Goal: Task Accomplishment & Management: Complete application form

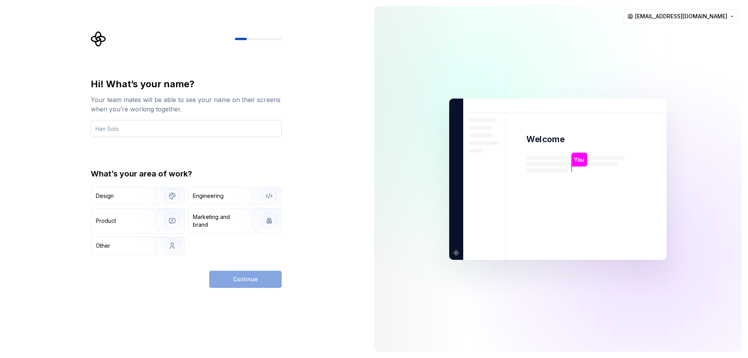
click at [115, 126] on input "text" at bounding box center [186, 128] width 191 height 17
type input "Abi"
click at [144, 199] on img "button" at bounding box center [167, 196] width 50 height 52
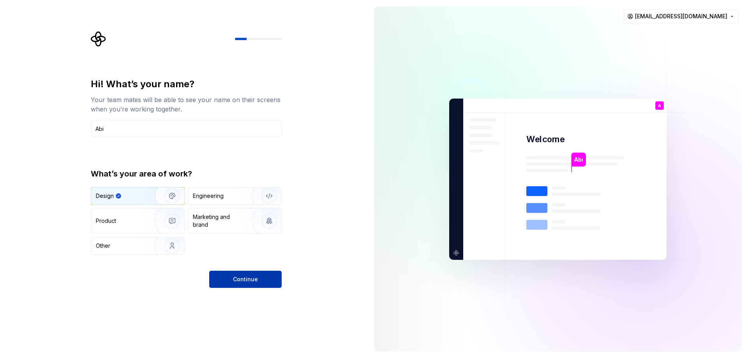
click at [219, 274] on button "Continue" at bounding box center [245, 279] width 72 height 17
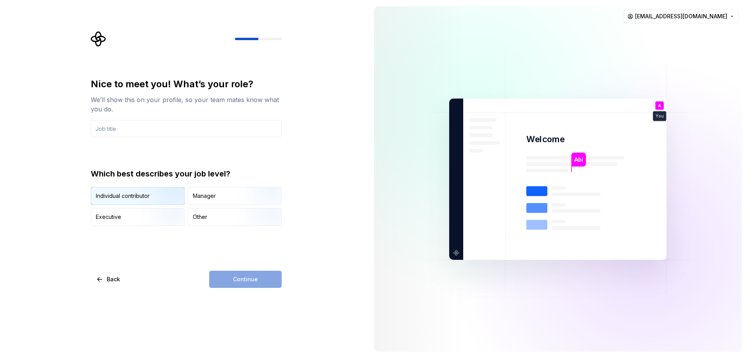
click at [159, 198] on img "button" at bounding box center [166, 206] width 50 height 52
click at [169, 132] on input "text" at bounding box center [186, 128] width 191 height 17
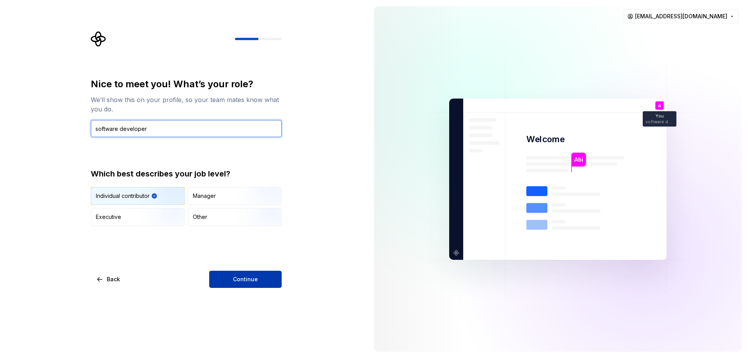
type input "software developer"
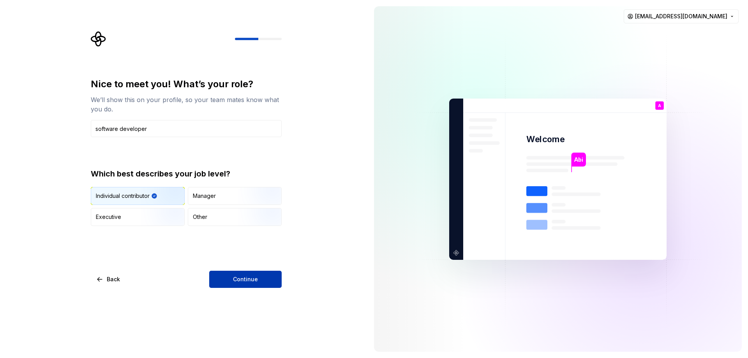
click at [246, 282] on span "Continue" at bounding box center [245, 280] width 25 height 8
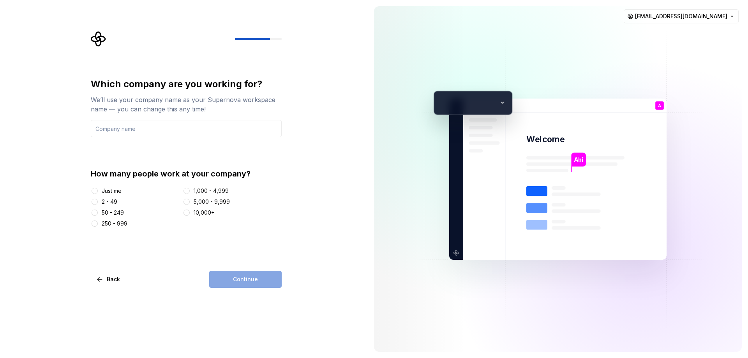
click at [111, 191] on div "Just me" at bounding box center [112, 191] width 20 height 8
click at [98, 191] on button "Just me" at bounding box center [95, 191] width 6 height 6
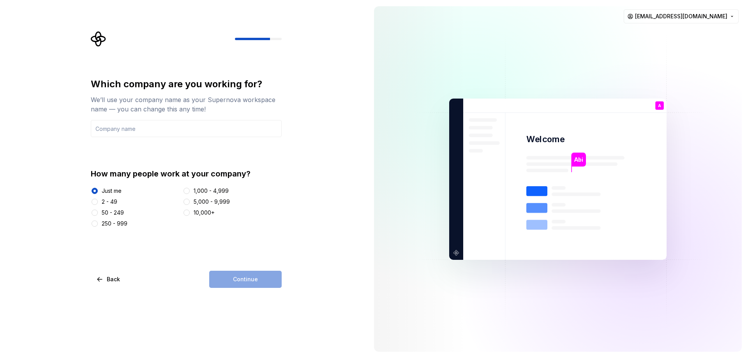
click at [236, 280] on div "Continue" at bounding box center [245, 279] width 72 height 17
click at [163, 132] on input "text" at bounding box center [186, 128] width 191 height 17
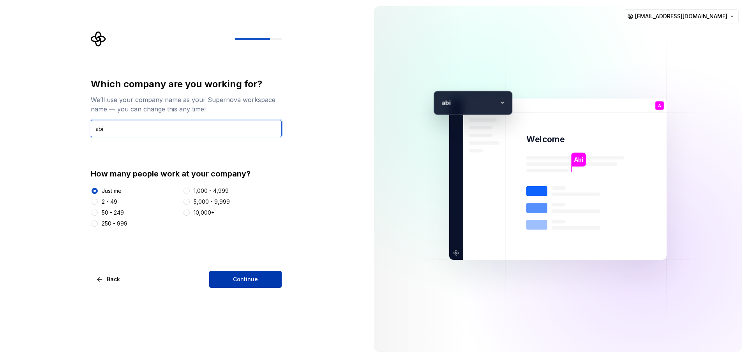
type input "abi"
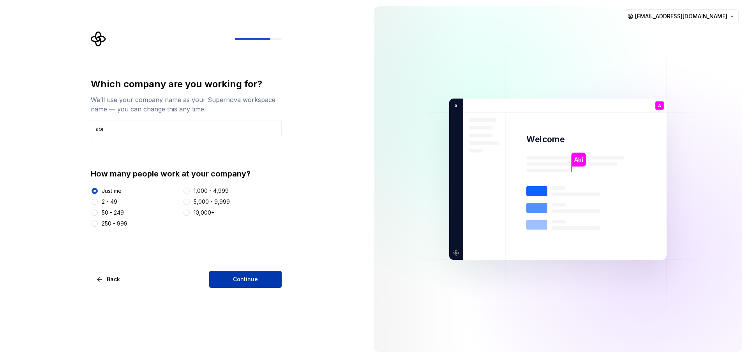
click at [246, 277] on span "Continue" at bounding box center [245, 280] width 25 height 8
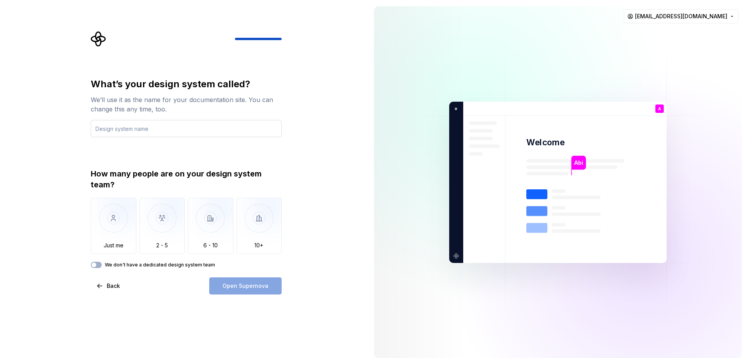
click at [144, 131] on input "text" at bounding box center [186, 128] width 191 height 17
type input "l"
drag, startPoint x: 129, startPoint y: 125, endPoint x: 129, endPoint y: 120, distance: 5.5
click at [129, 120] on input "Mobie" at bounding box center [186, 128] width 191 height 17
type input "Mobile app"
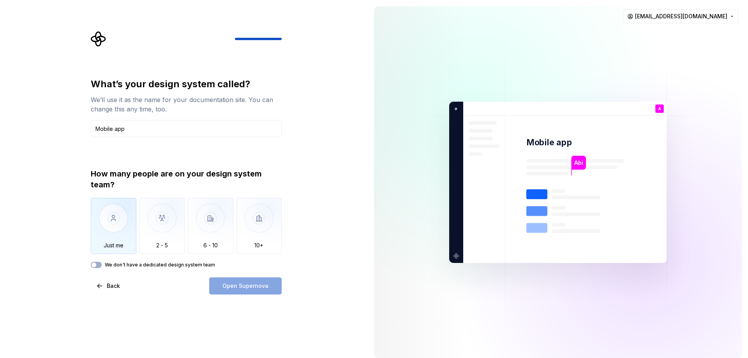
click at [127, 233] on img "button" at bounding box center [114, 224] width 46 height 52
click at [97, 270] on div "What’s your design system called? We’ll use it as the name for your documentati…" at bounding box center [186, 186] width 191 height 217
click at [99, 263] on button "We don't have a dedicated design system team" at bounding box center [96, 265] width 11 height 6
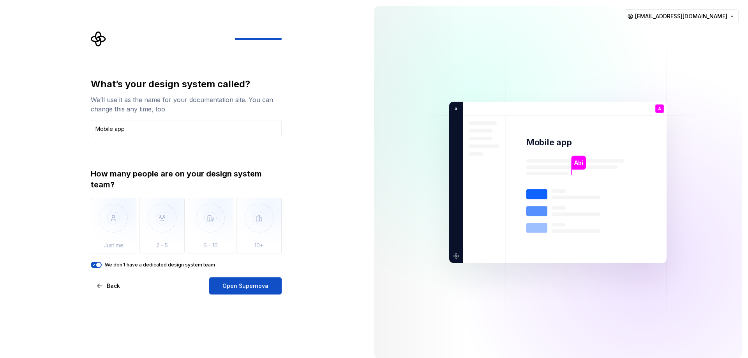
click at [99, 263] on span "button" at bounding box center [98, 265] width 5 height 5
click at [99, 263] on button "We don't have a dedicated design system team" at bounding box center [96, 265] width 11 height 6
click at [99, 263] on span "button" at bounding box center [98, 265] width 5 height 5
click at [99, 263] on button "We don't have a dedicated design system team" at bounding box center [96, 265] width 11 height 6
click at [99, 263] on span "button" at bounding box center [98, 265] width 5 height 5
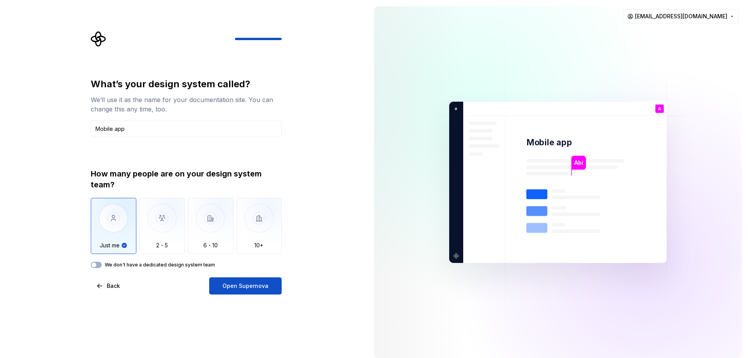
click at [104, 268] on div "What’s your design system called? We’ll use it as the name for your documentati…" at bounding box center [186, 186] width 191 height 217
click at [102, 265] on div "We don't have a dedicated design system team" at bounding box center [186, 265] width 191 height 6
click at [99, 265] on button "We don't have a dedicated design system team" at bounding box center [96, 265] width 11 height 6
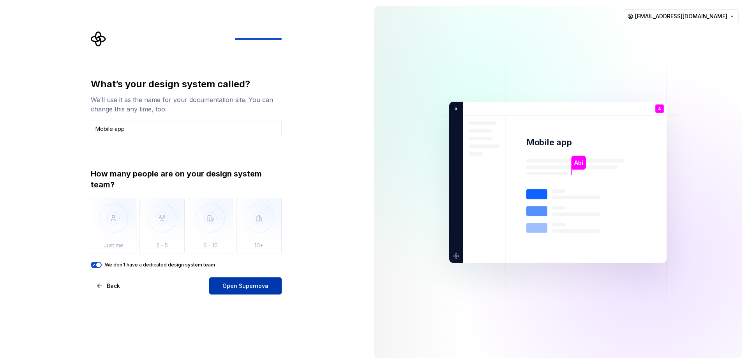
click at [253, 287] on span "Open Supernova" at bounding box center [246, 286] width 46 height 8
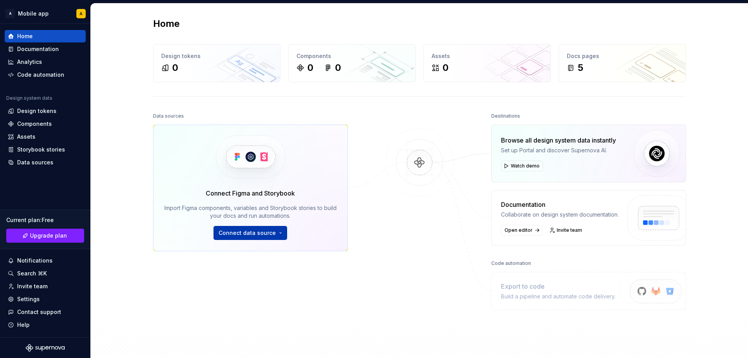
click at [254, 229] on span "Connect data source" at bounding box center [247, 233] width 57 height 8
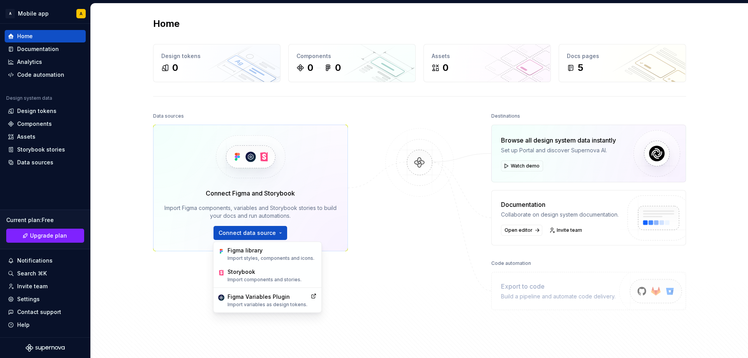
click at [106, 266] on div "Home Design tokens 0 Components 0 0 Assets 0 Docs pages 5 Data sources Connect …" at bounding box center [419, 188] width 657 height 368
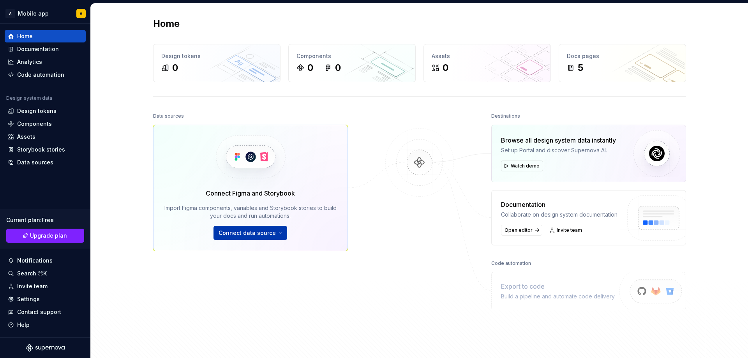
click at [259, 237] on span "Connect data source" at bounding box center [247, 233] width 57 height 8
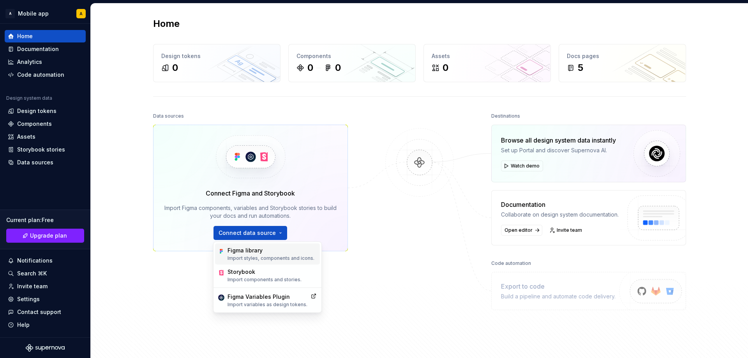
click at [264, 249] on div "Figma library" at bounding box center [271, 251] width 87 height 8
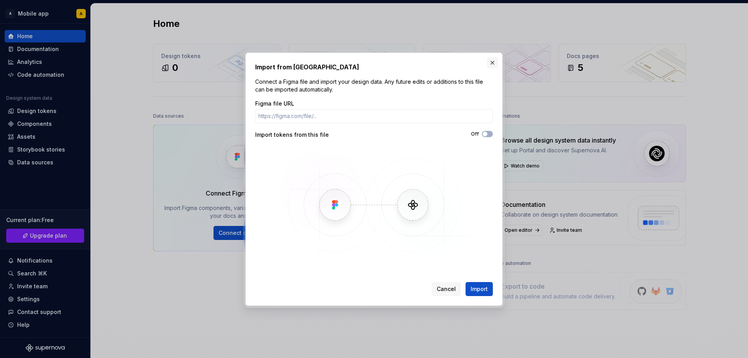
click at [497, 61] on button "button" at bounding box center [492, 62] width 11 height 11
